Goal: Task Accomplishment & Management: Use online tool/utility

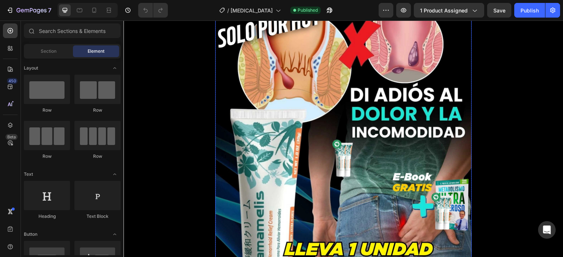
scroll to position [147, 0]
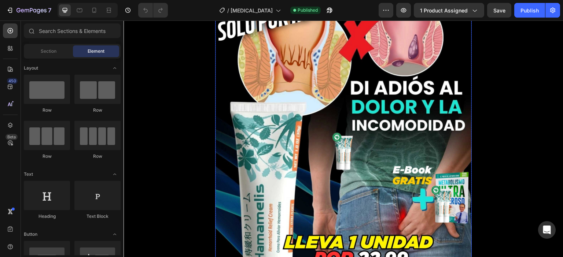
click at [300, 128] on img at bounding box center [343, 151] width 257 height 309
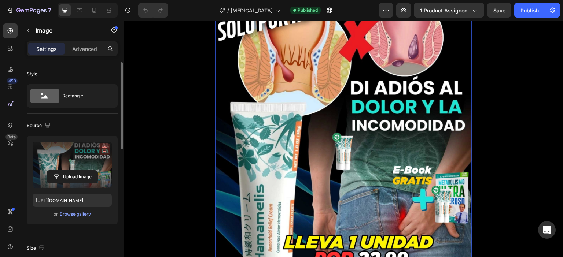
click at [104, 149] on icon "button" at bounding box center [104, 149] width 1 height 2
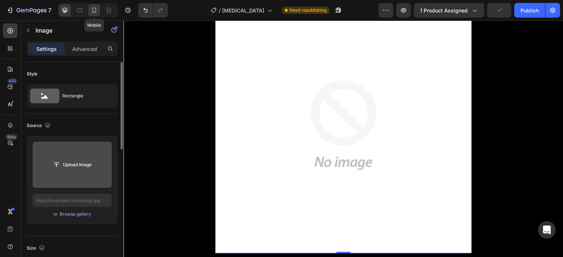
click at [94, 10] on icon at bounding box center [94, 10] width 7 height 7
type input "[URL][DOMAIN_NAME]"
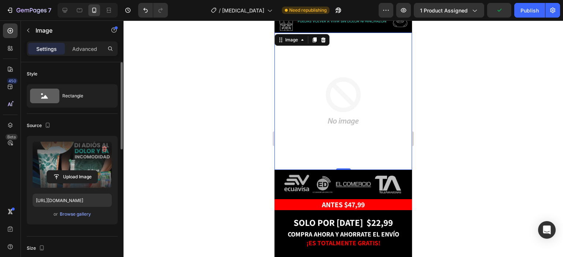
scroll to position [56, 0]
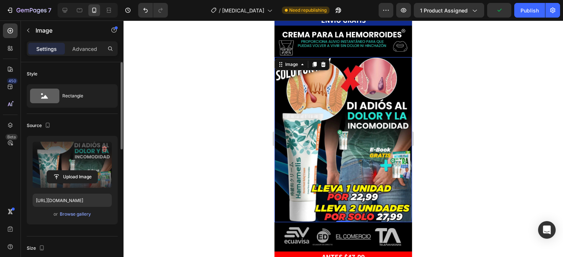
click at [330, 142] on img at bounding box center [342, 139] width 137 height 165
click at [106, 145] on icon "button" at bounding box center [104, 148] width 7 height 7
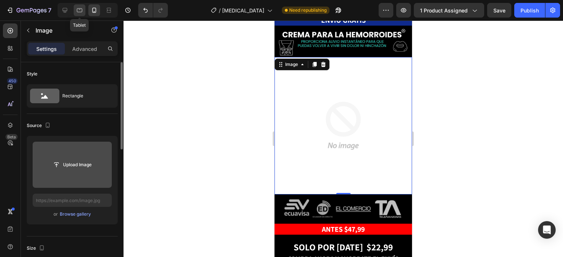
click at [76, 11] on icon at bounding box center [79, 10] width 7 height 7
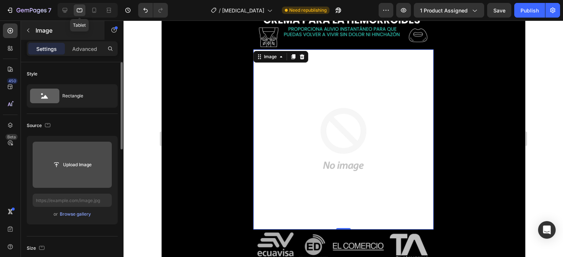
scroll to position [58, 0]
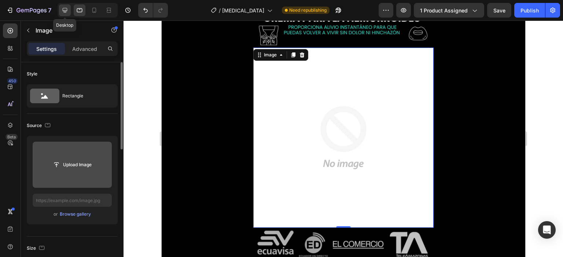
click at [69, 10] on div at bounding box center [65, 10] width 12 height 12
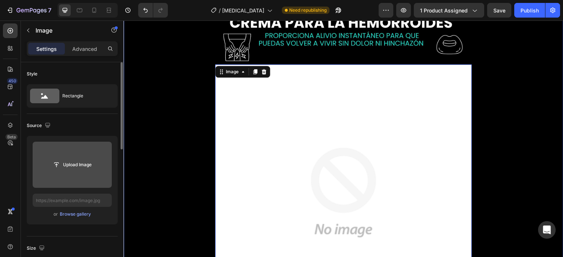
scroll to position [82, 0]
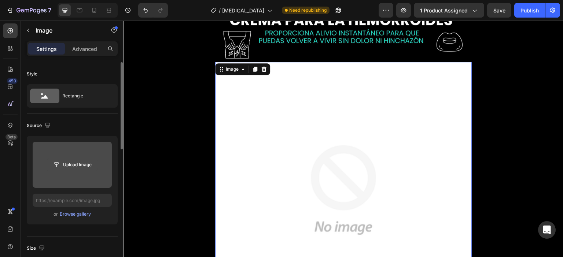
click at [73, 168] on input "file" at bounding box center [72, 165] width 51 height 12
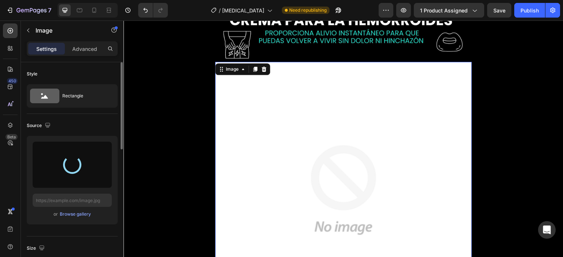
type input "[URL][DOMAIN_NAME]"
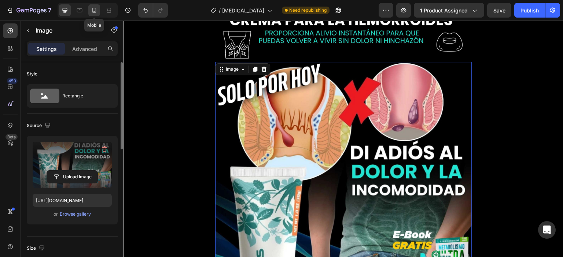
click at [96, 13] on icon at bounding box center [94, 10] width 7 height 7
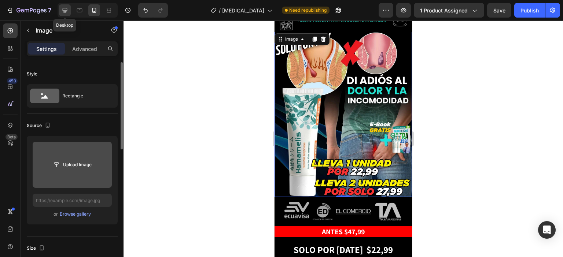
scroll to position [56, 0]
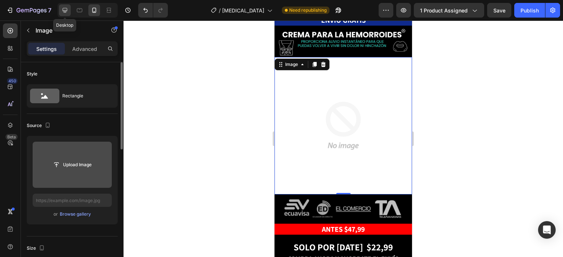
click at [67, 9] on icon at bounding box center [65, 10] width 5 height 5
type input "[URL][DOMAIN_NAME]"
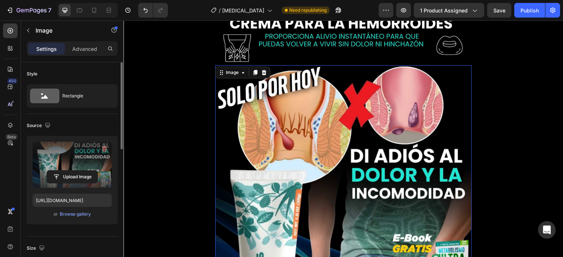
scroll to position [82, 0]
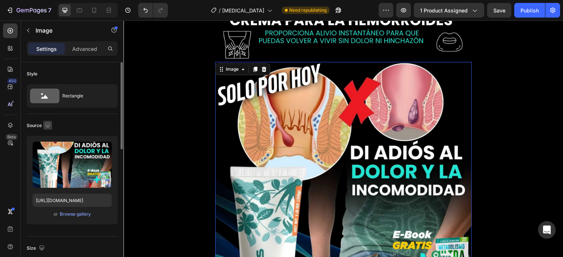
click at [48, 124] on icon "button" at bounding box center [47, 125] width 7 height 7
click at [53, 149] on button "button" at bounding box center [49, 150] width 12 height 12
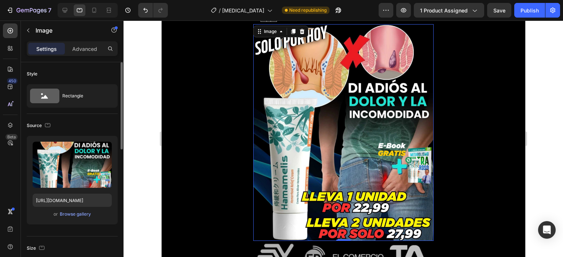
scroll to position [58, 0]
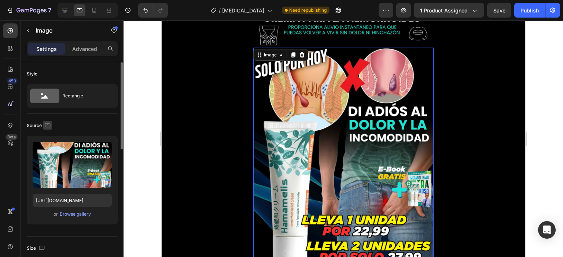
click at [45, 122] on icon "button" at bounding box center [47, 125] width 7 height 7
click at [49, 163] on icon "button" at bounding box center [48, 163] width 7 height 7
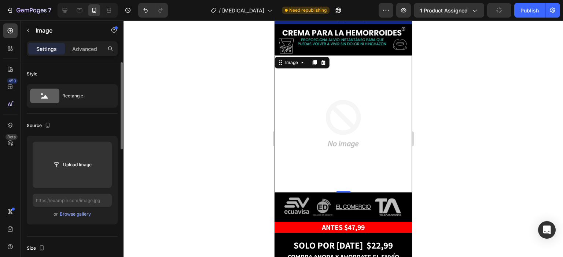
scroll to position [56, 0]
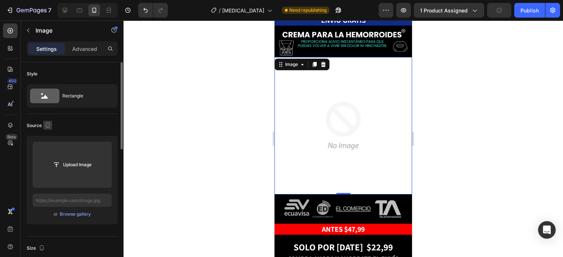
click at [50, 128] on icon "button" at bounding box center [47, 125] width 7 height 7
click at [48, 125] on icon "button" at bounding box center [47, 125] width 7 height 7
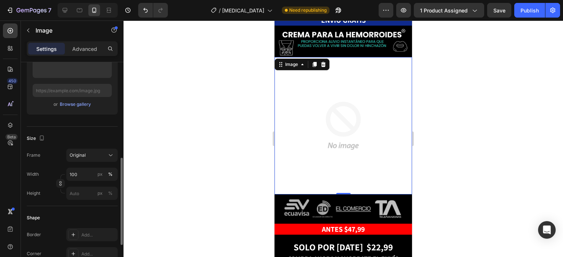
scroll to position [147, 0]
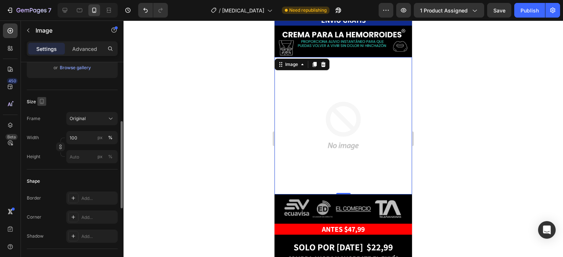
click at [42, 98] on icon "button" at bounding box center [41, 101] width 7 height 7
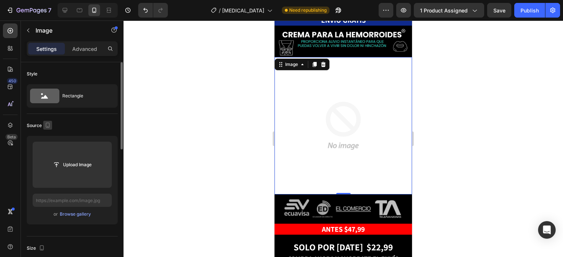
click at [46, 126] on icon "button" at bounding box center [48, 125] width 4 height 5
click at [77, 125] on div "Source" at bounding box center [72, 126] width 91 height 12
click at [65, 216] on div "Browse gallery" at bounding box center [75, 214] width 31 height 7
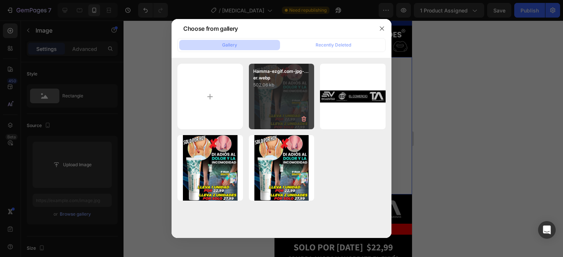
click at [281, 85] on p "502.06 kb" at bounding box center [281, 84] width 57 height 7
type input "[URL][DOMAIN_NAME]"
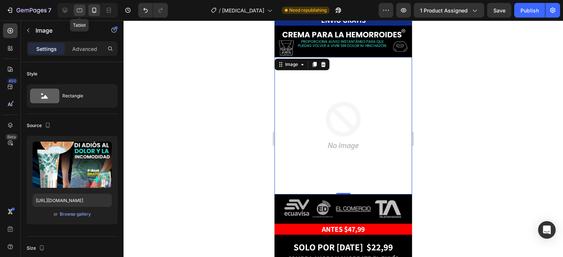
click at [76, 14] on icon at bounding box center [79, 10] width 7 height 7
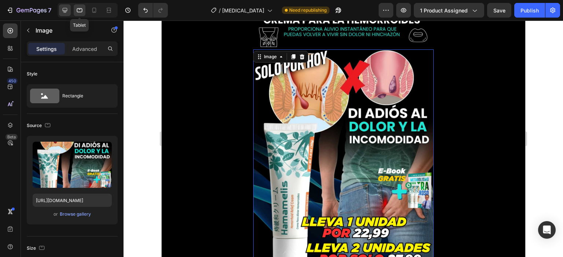
scroll to position [58, 0]
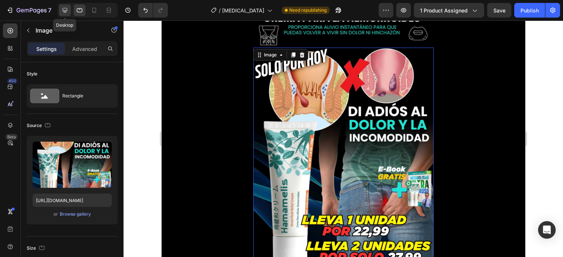
click at [67, 11] on icon at bounding box center [65, 10] width 5 height 5
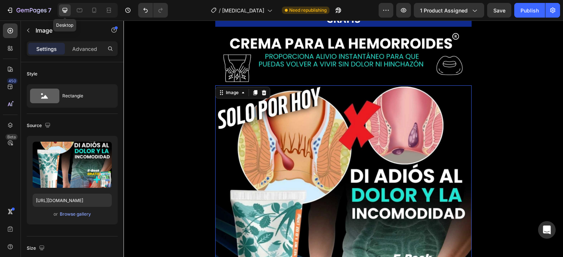
scroll to position [82, 0]
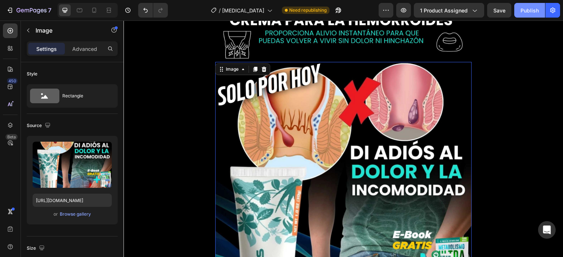
click at [523, 8] on div "Publish" at bounding box center [529, 11] width 18 height 8
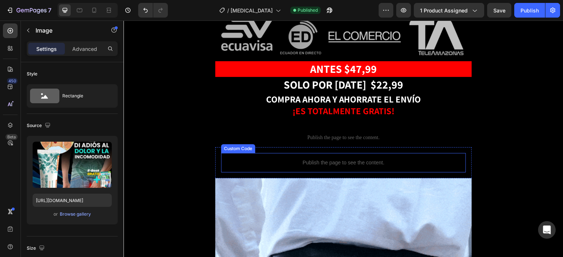
scroll to position [550, 0]
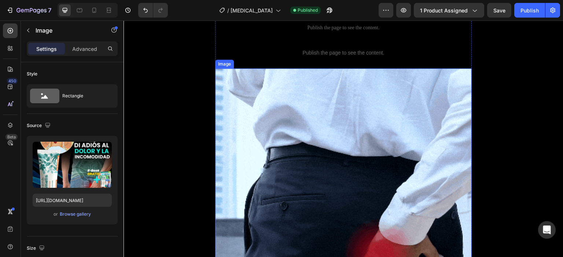
click at [277, 140] on img at bounding box center [343, 197] width 257 height 257
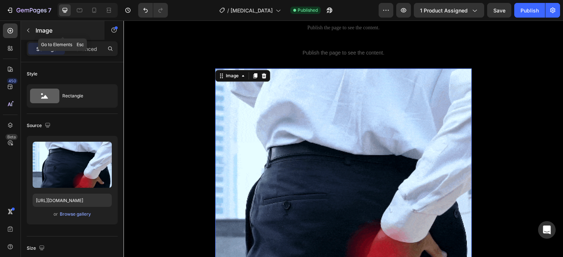
click at [33, 33] on button "button" at bounding box center [28, 31] width 12 height 12
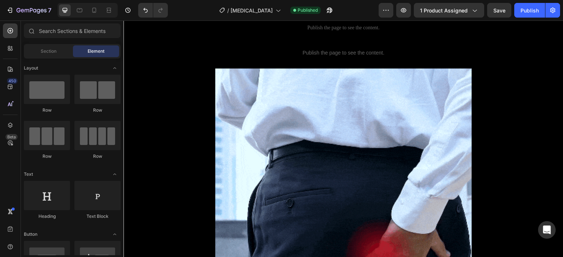
click at [306, 97] on img at bounding box center [343, 197] width 257 height 257
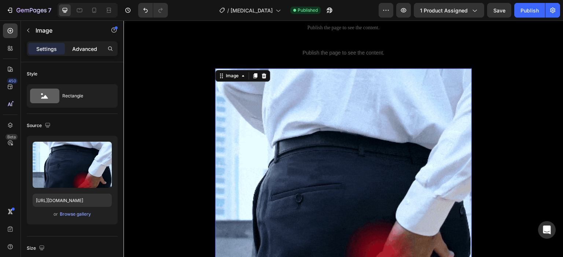
click at [81, 51] on p "Advanced" at bounding box center [84, 49] width 25 height 8
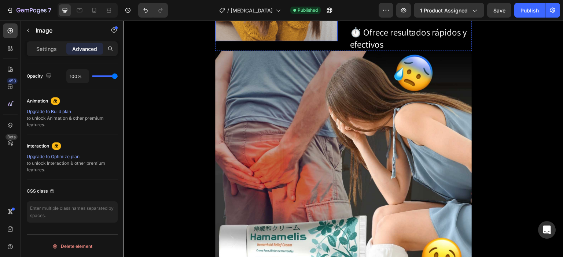
scroll to position [989, 0]
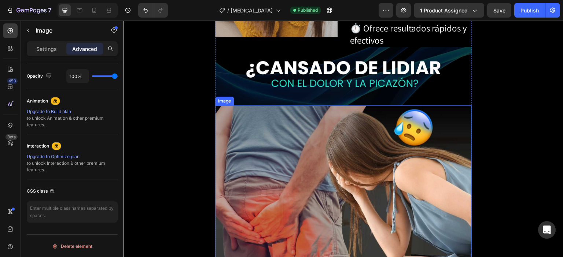
click at [295, 61] on img at bounding box center [343, 76] width 257 height 59
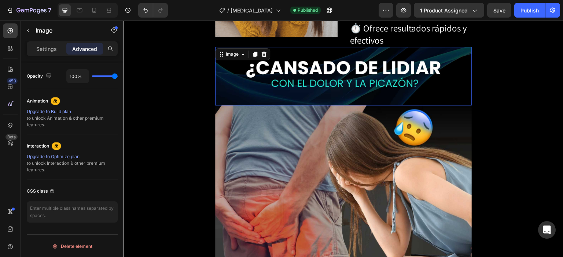
scroll to position [292, 0]
click at [45, 52] on p "Settings" at bounding box center [46, 49] width 21 height 8
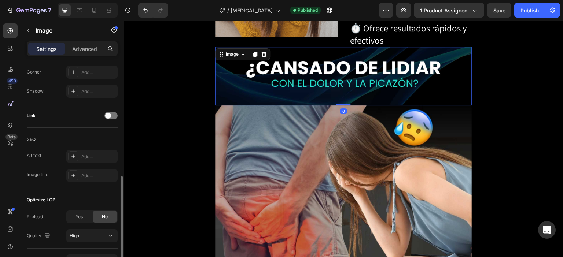
scroll to position [337, 0]
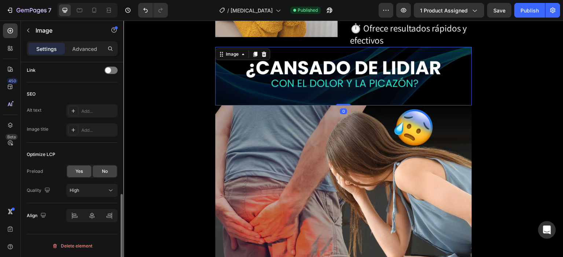
click at [77, 174] on span "Yes" at bounding box center [78, 171] width 7 height 7
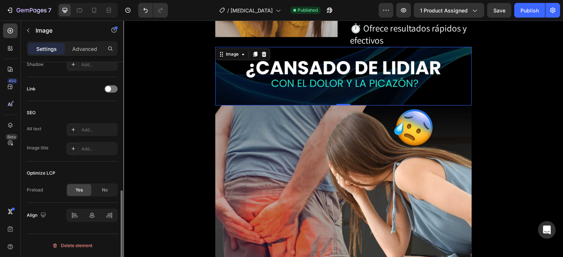
scroll to position [318, 0]
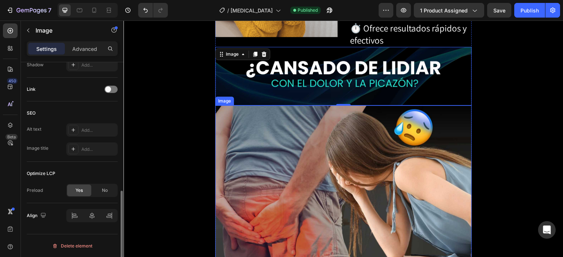
click at [330, 136] on img at bounding box center [343, 260] width 257 height 309
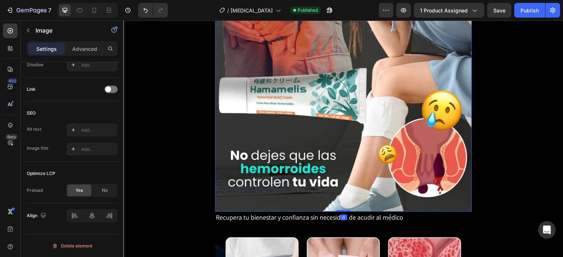
scroll to position [1283, 0]
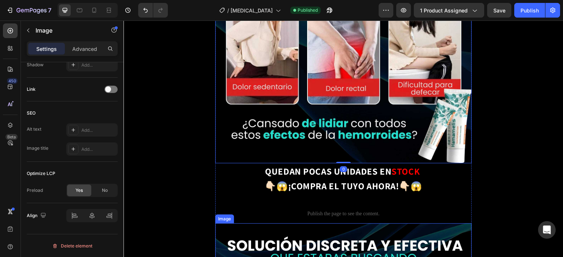
scroll to position [1649, 0]
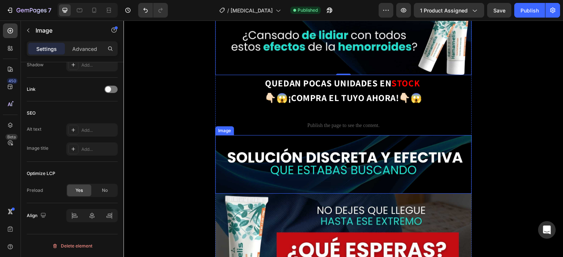
click at [316, 135] on img at bounding box center [343, 164] width 257 height 59
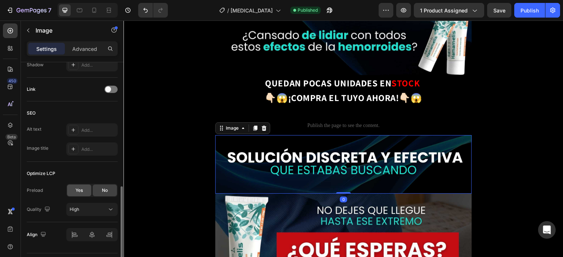
click at [70, 189] on div "Yes" at bounding box center [79, 191] width 24 height 12
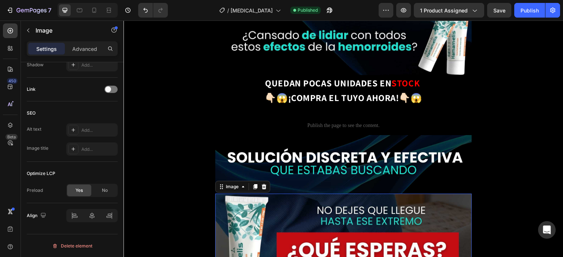
click at [523, 9] on div "Publish" at bounding box center [529, 11] width 18 height 8
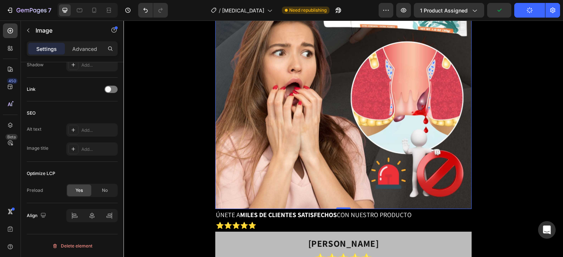
scroll to position [2015, 0]
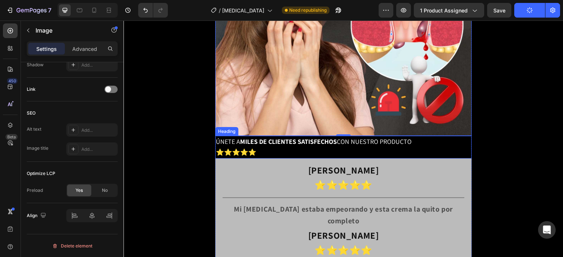
click at [310, 137] on strong "MILES DE CLIENTES SATISFECHOS" at bounding box center [288, 141] width 97 height 8
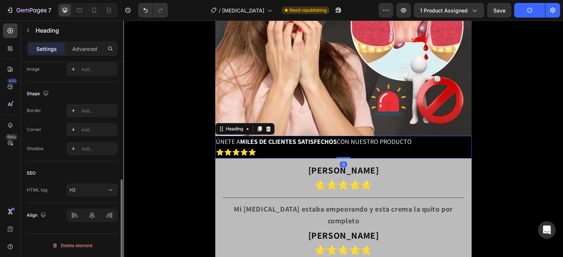
scroll to position [0, 0]
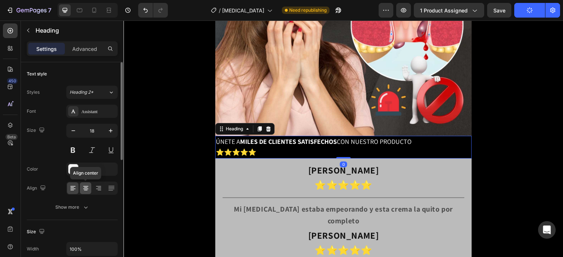
click at [85, 186] on icon at bounding box center [85, 186] width 5 height 1
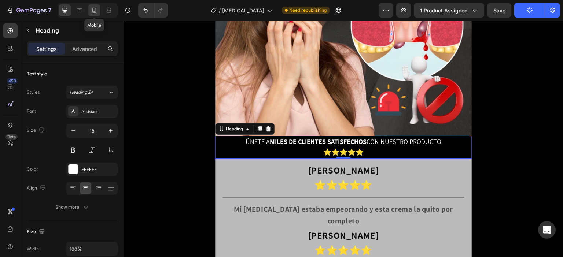
click at [92, 11] on icon at bounding box center [94, 10] width 7 height 7
type input "22"
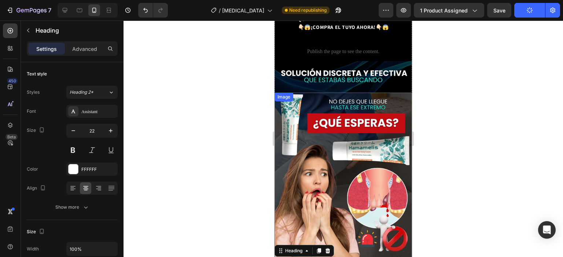
scroll to position [1178, 0]
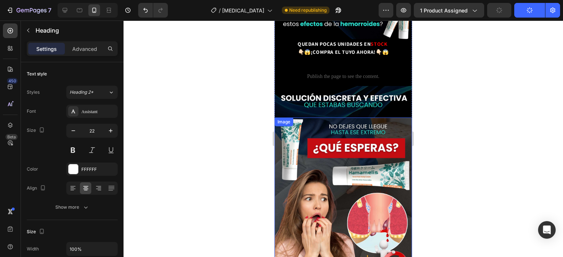
click at [336, 125] on img at bounding box center [342, 200] width 137 height 165
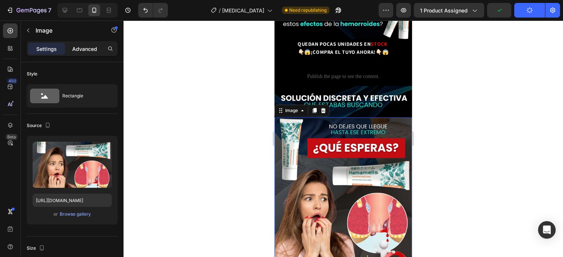
click at [89, 51] on p "Advanced" at bounding box center [84, 49] width 25 height 8
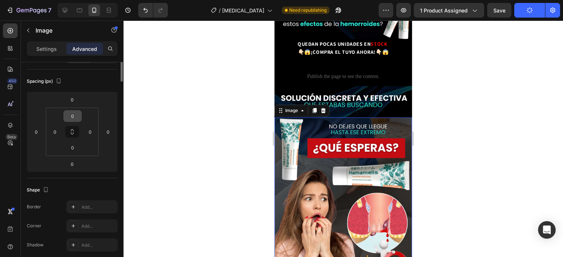
scroll to position [0, 0]
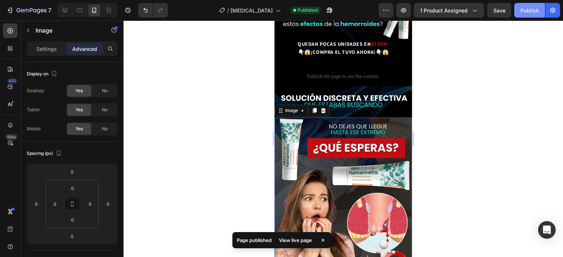
click at [521, 8] on div "Publish" at bounding box center [529, 11] width 18 height 8
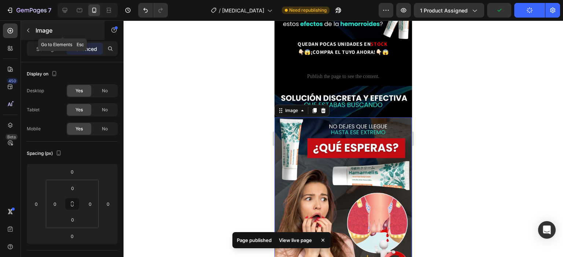
click at [34, 32] on button "button" at bounding box center [28, 31] width 12 height 12
